Goal: Task Accomplishment & Management: Complete application form

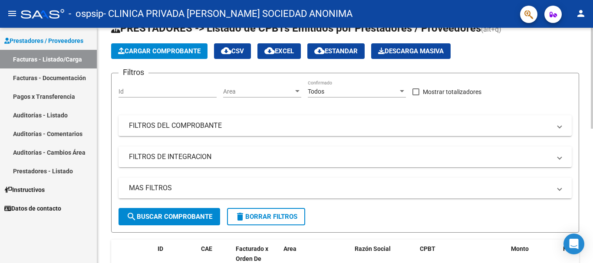
scroll to position [11, 0]
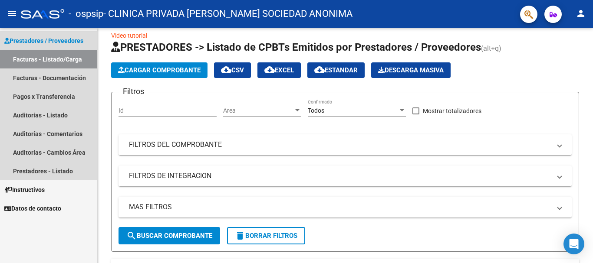
click at [69, 61] on link "Facturas - Listado/Carga" at bounding box center [48, 59] width 97 height 19
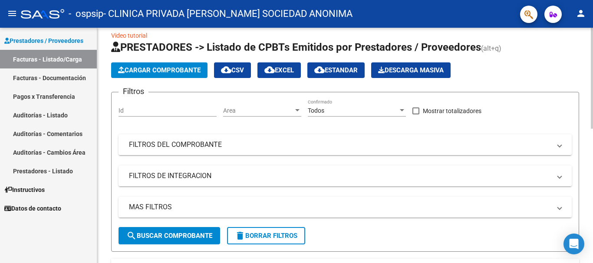
click at [164, 66] on button "Cargar Comprobante" at bounding box center [159, 70] width 96 height 16
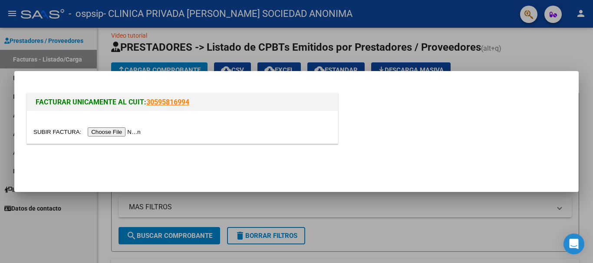
click at [570, 57] on div at bounding box center [296, 131] width 593 height 263
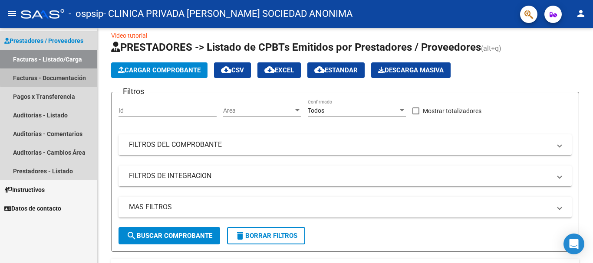
click at [76, 77] on link "Facturas - Documentación" at bounding box center [48, 78] width 97 height 19
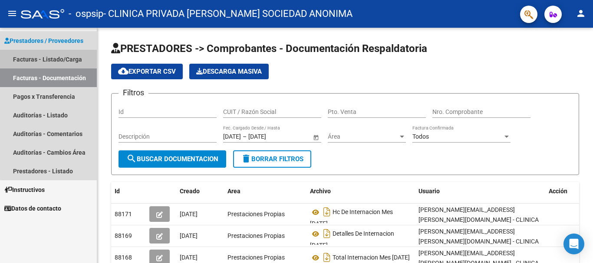
click at [57, 55] on link "Facturas - Listado/Carga" at bounding box center [48, 59] width 97 height 19
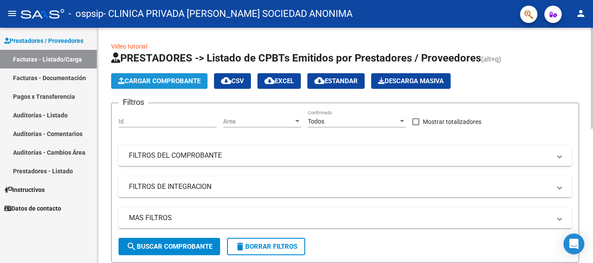
click at [192, 76] on button "Cargar Comprobante" at bounding box center [159, 81] width 96 height 16
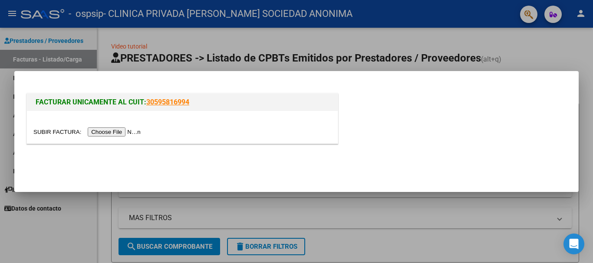
click at [112, 131] on input "file" at bounding box center [88, 132] width 110 height 9
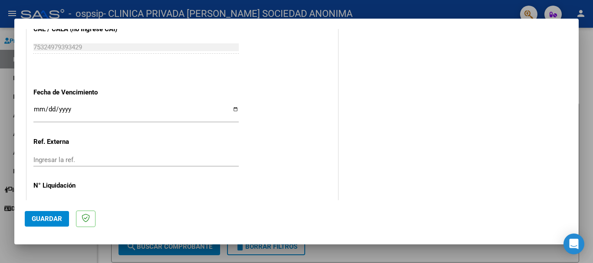
scroll to position [477, 0]
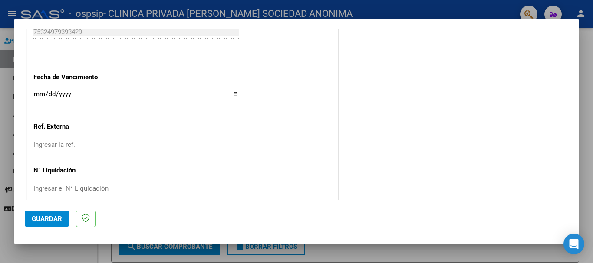
click at [37, 90] on div "Ingresar la fecha" at bounding box center [135, 98] width 205 height 19
click at [80, 141] on input "Ingresar la ref." at bounding box center [135, 145] width 205 height 8
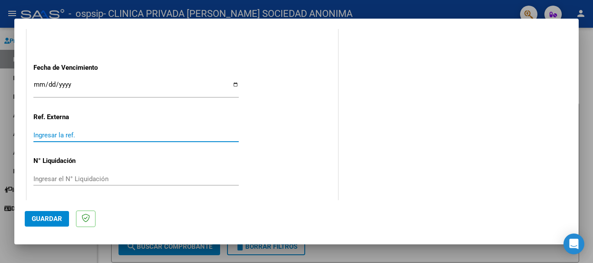
scroll to position [489, 0]
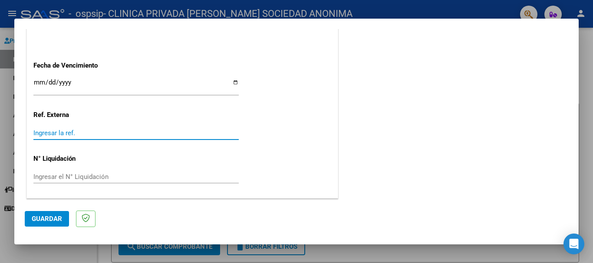
click at [123, 175] on input "Ingresar el N° Liquidación" at bounding box center [135, 177] width 205 height 8
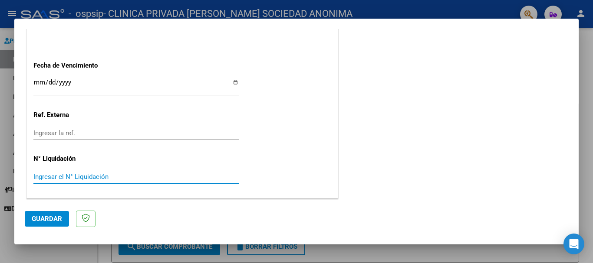
click at [99, 174] on input "Ingresar el N° Liquidación" at bounding box center [135, 177] width 205 height 8
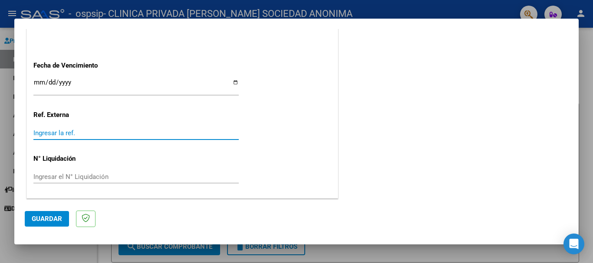
click at [127, 132] on input "Ingresar la ref." at bounding box center [135, 133] width 205 height 8
click at [42, 83] on input "[DATE]" at bounding box center [135, 86] width 205 height 14
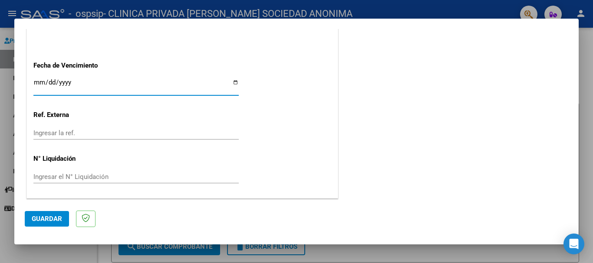
type input "[DATE]"
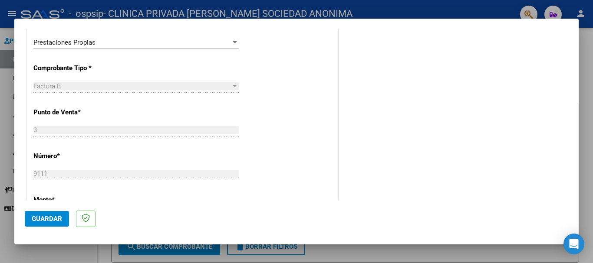
scroll to position [217, 0]
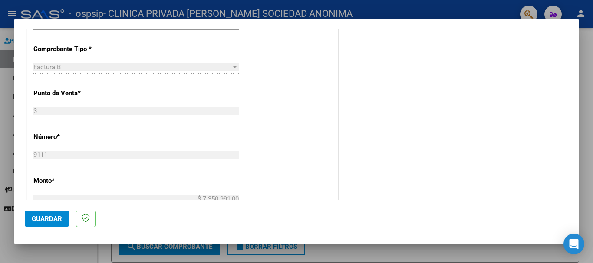
click at [52, 220] on span "Guardar" at bounding box center [47, 219] width 30 height 8
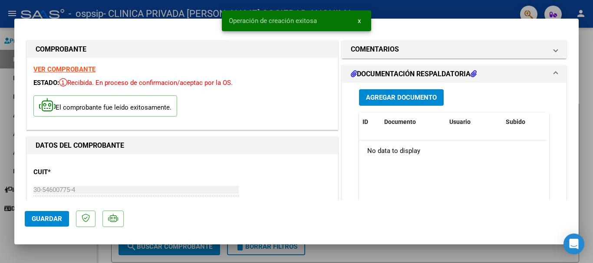
click at [389, 102] on button "Agregar Documento" at bounding box center [401, 97] width 85 height 16
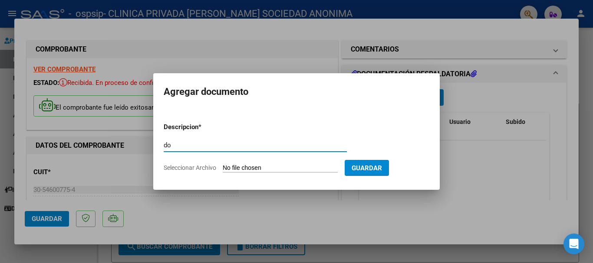
type input "d"
type input "DETALLE CONSULTORIOS EXTERNOS MES [DATE]"
click at [202, 168] on span "Seleccionar Archivo" at bounding box center [190, 167] width 53 height 7
click at [223, 168] on input "Seleccionar Archivo" at bounding box center [280, 168] width 115 height 8
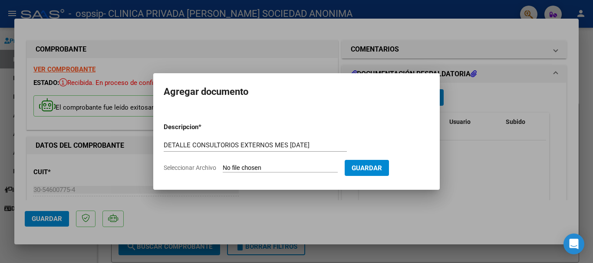
type input "C:\fakepath\OSPSIP DETALLE-07.pdf"
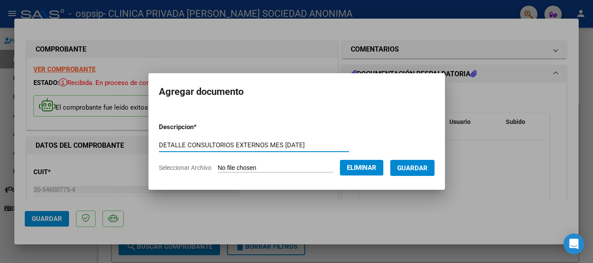
click at [180, 144] on input "DETALLE CONSULTORIOS EXTERNOS MES [DATE]" at bounding box center [254, 145] width 190 height 8
type input "DETALLE - CONSULTORIOS EXTERNOS MES [DATE]"
click at [409, 170] on span "Guardar" at bounding box center [412, 168] width 30 height 8
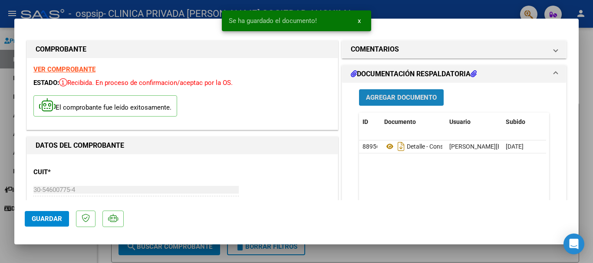
click at [410, 97] on span "Agregar Documento" at bounding box center [401, 98] width 71 height 8
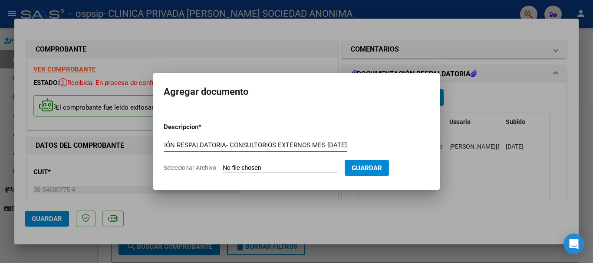
scroll to position [0, 56]
type input "DOCUMENTACIÓN RESPALDATORIA- CONSULTORIOS EXTERNOS MES [DATE]"
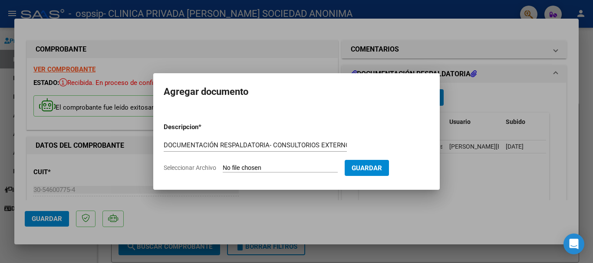
click at [195, 167] on span "Seleccionar Archivo" at bounding box center [190, 167] width 53 height 7
click at [223, 167] on input "Seleccionar Archivo" at bounding box center [280, 168] width 115 height 8
type input "C:\fakepath\OSPSIP JULIO BB.pdf"
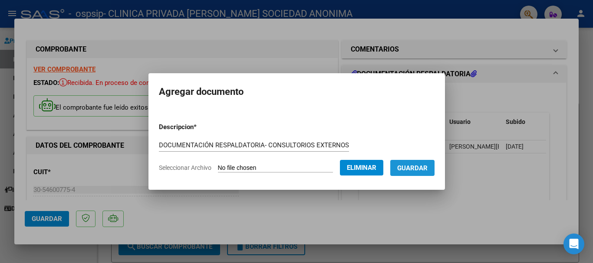
click at [421, 170] on span "Guardar" at bounding box center [412, 168] width 30 height 8
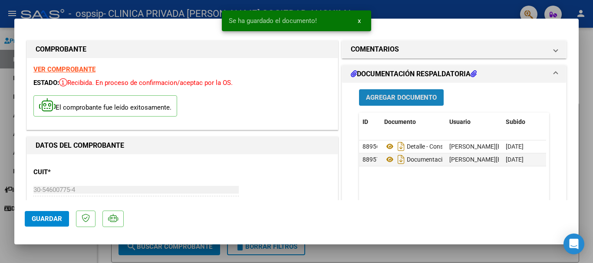
click at [424, 94] on span "Agregar Documento" at bounding box center [401, 98] width 71 height 8
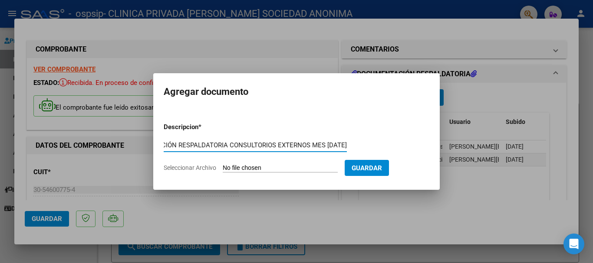
scroll to position [0, 54]
type input "DOCUMENTACIÓN RESPALDATORIA CONSULTORIOS EXTERNOS MES [DATE]"
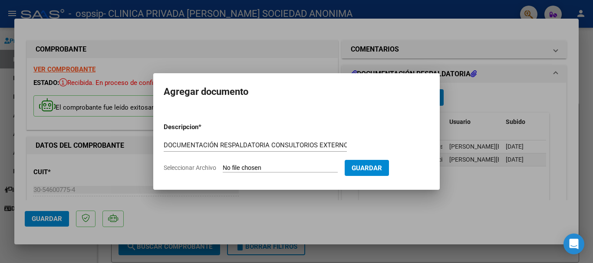
click at [207, 169] on span "Seleccionar Archivo" at bounding box center [190, 167] width 53 height 7
click at [223, 169] on input "Seleccionar Archivo" at bounding box center [280, 168] width 115 height 8
type input "C:\fakepath\OSPSIP [DATE] CC.pdf"
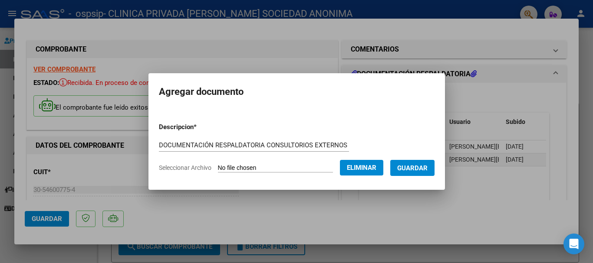
click at [429, 172] on button "Guardar" at bounding box center [412, 168] width 44 height 16
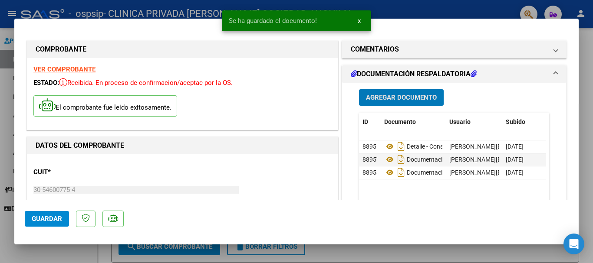
click at [62, 215] on button "Guardar" at bounding box center [47, 219] width 44 height 16
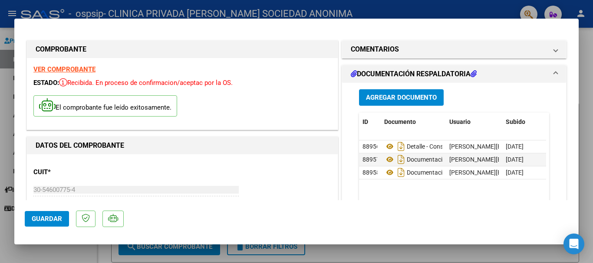
click at [491, 253] on div at bounding box center [296, 131] width 593 height 263
type input "$ 0,00"
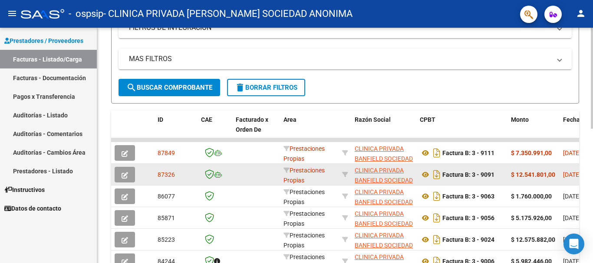
scroll to position [174, 0]
